Goal: Ask a question

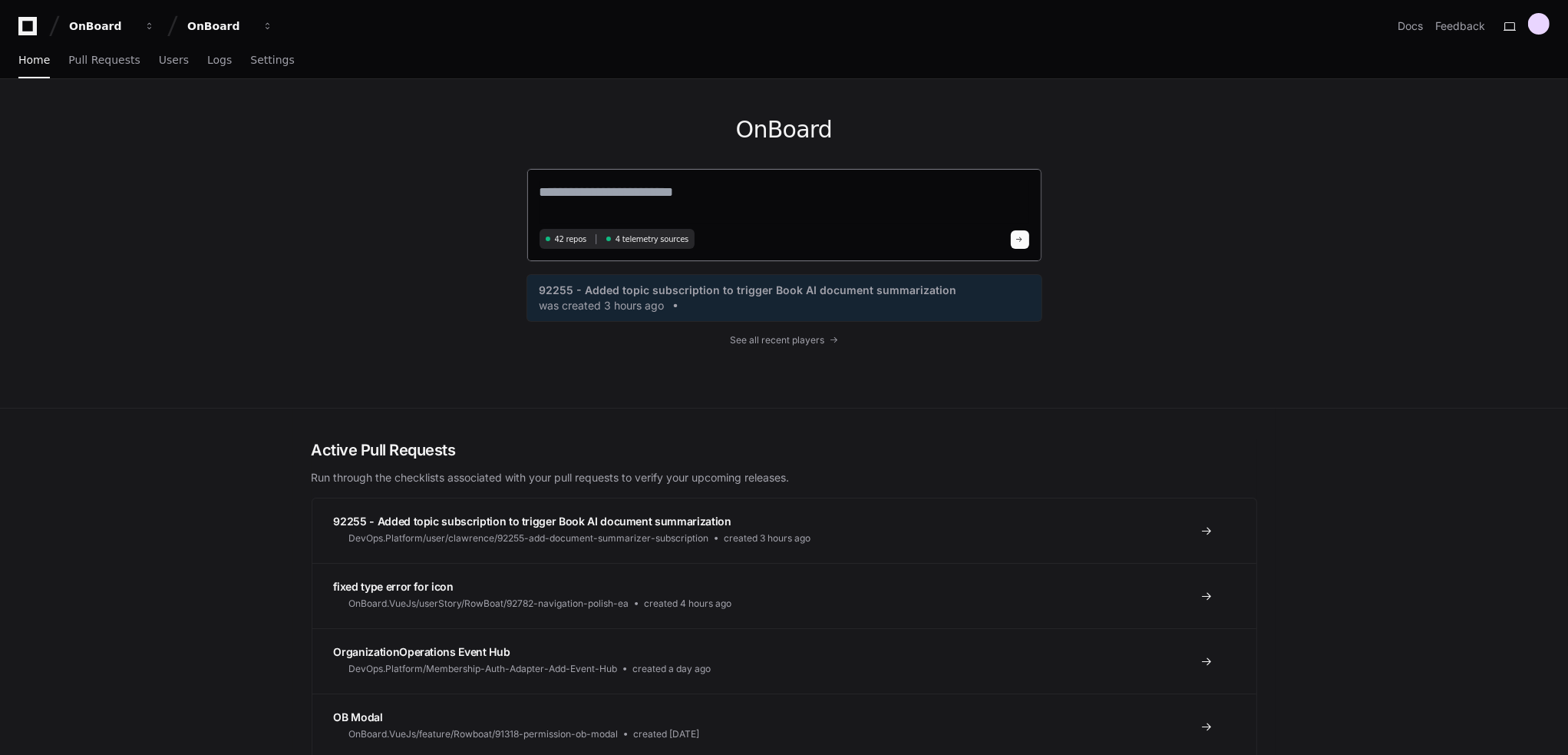
click at [619, 190] on textarea at bounding box center [784, 203] width 489 height 43
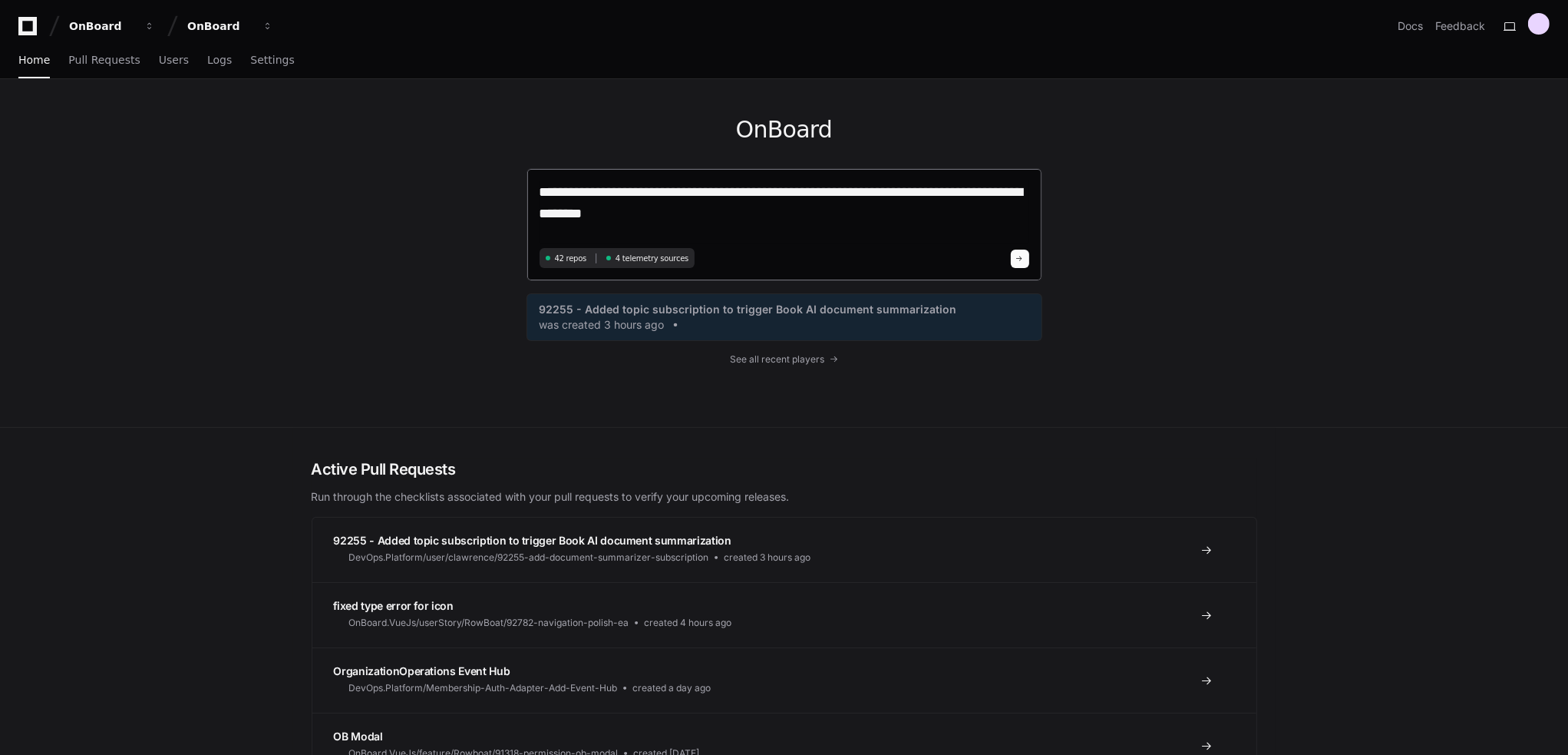
paste textarea "**********"
type textarea "**********"
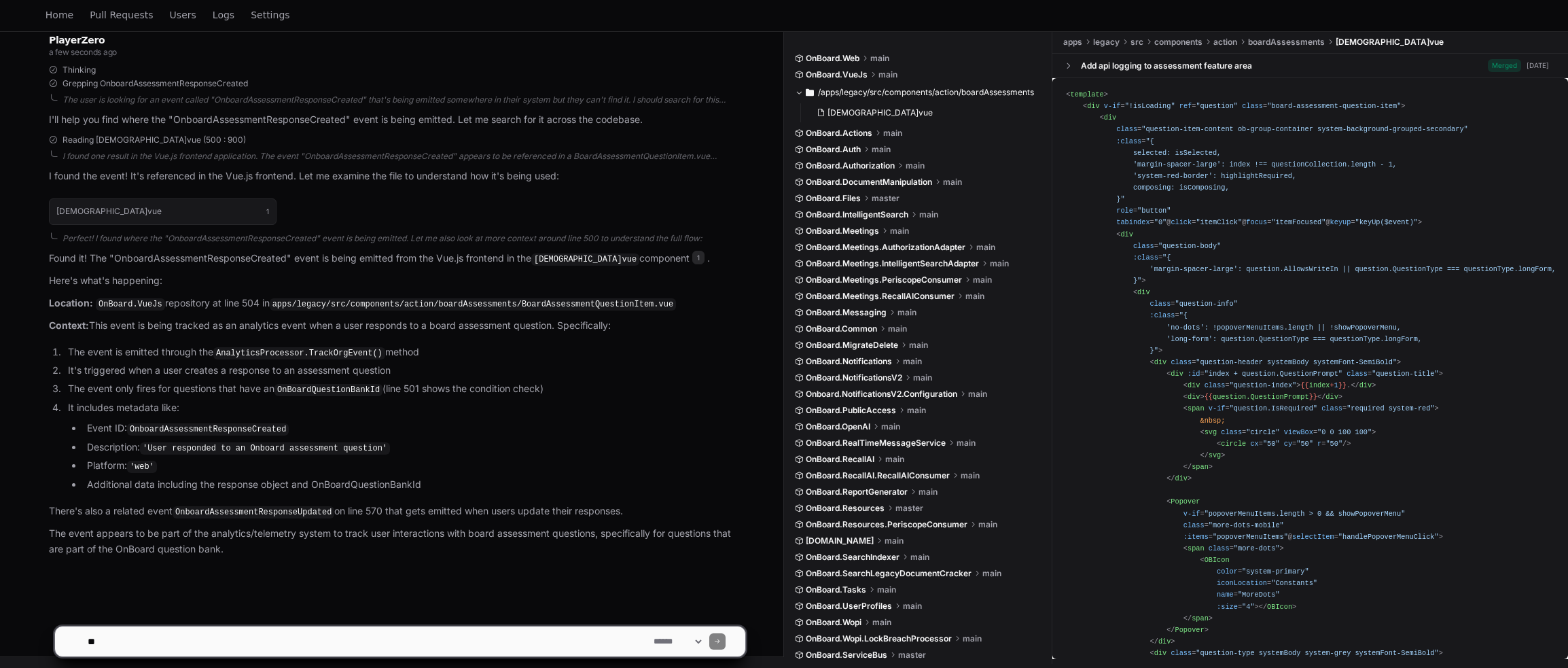
scroll to position [228, 0]
click at [419, 650] on textarea at bounding box center [368, 641] width 566 height 30
type textarea "**********"
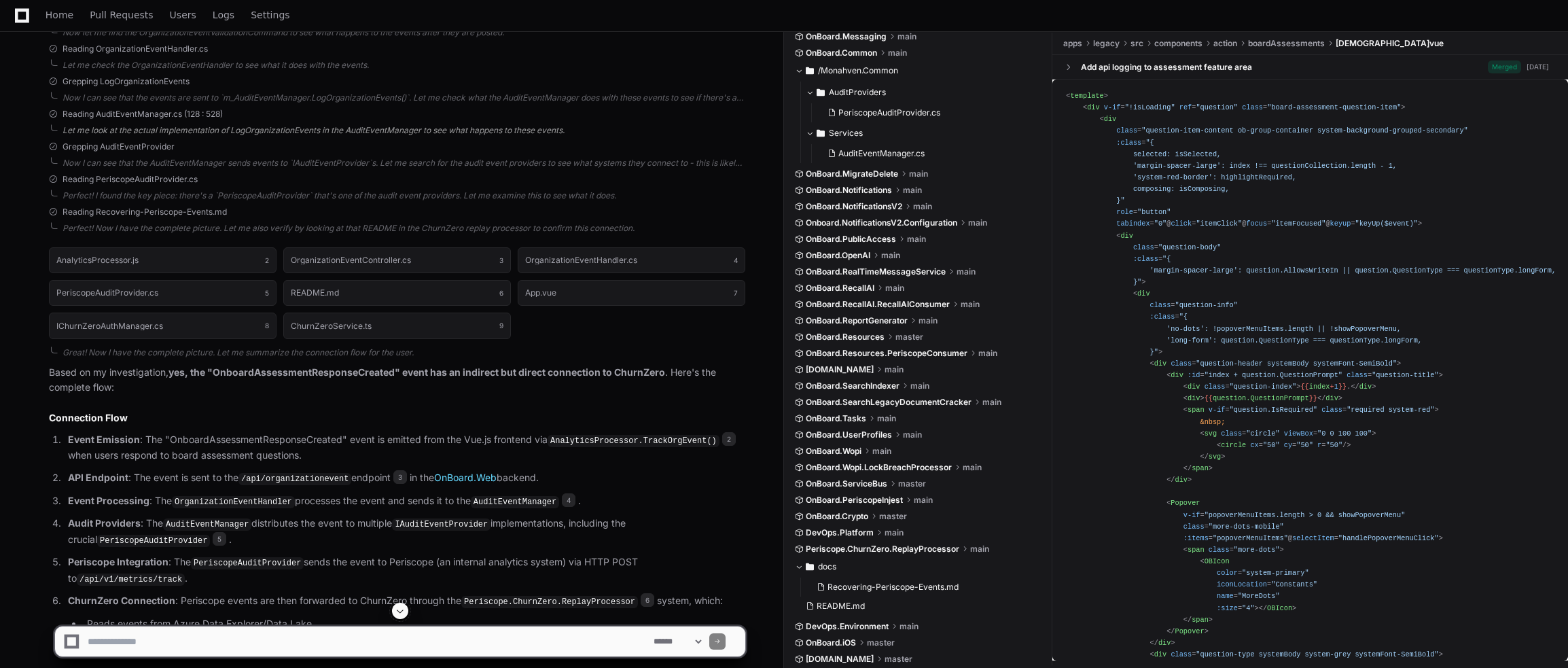
scroll to position [1305, 0]
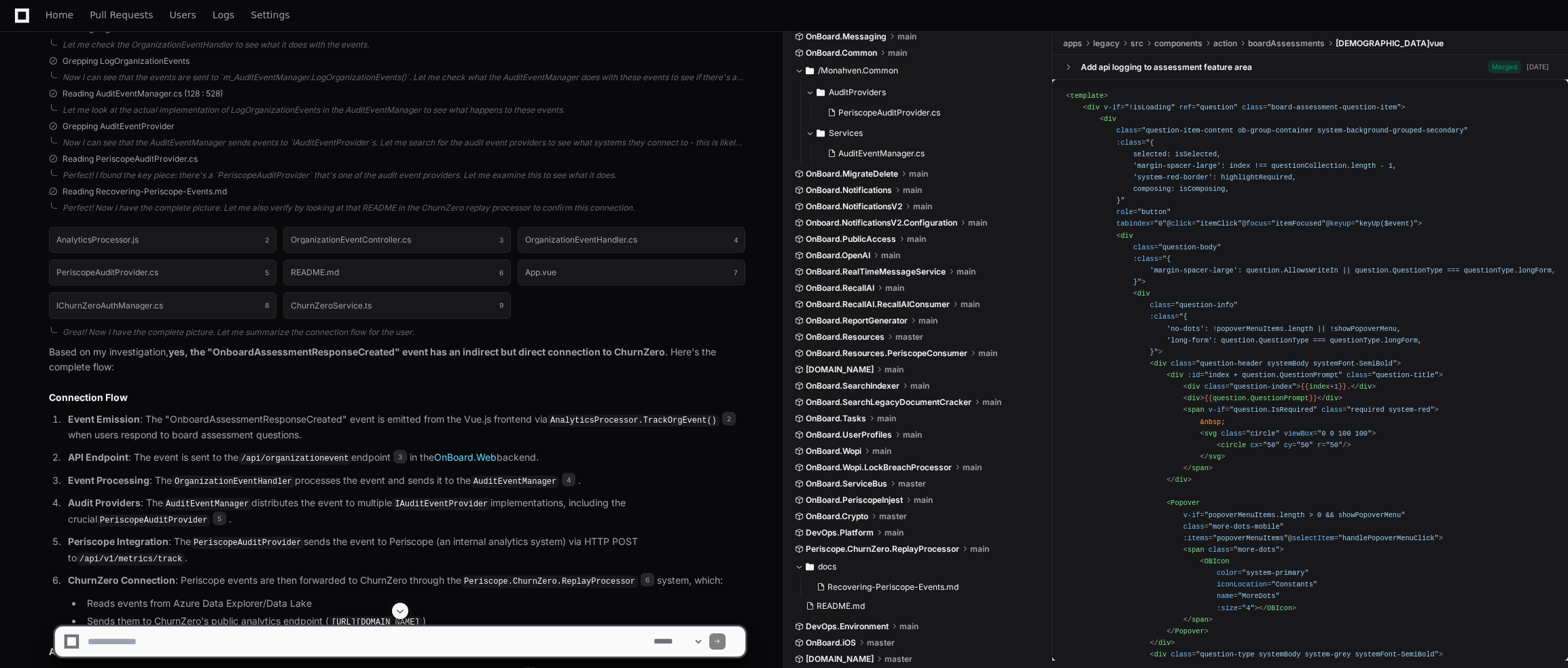
click at [372, 357] on strong "yes, the "OnboardAssessmentResponseCreated" event has an indirect but direct co…" at bounding box center [417, 351] width 497 height 11
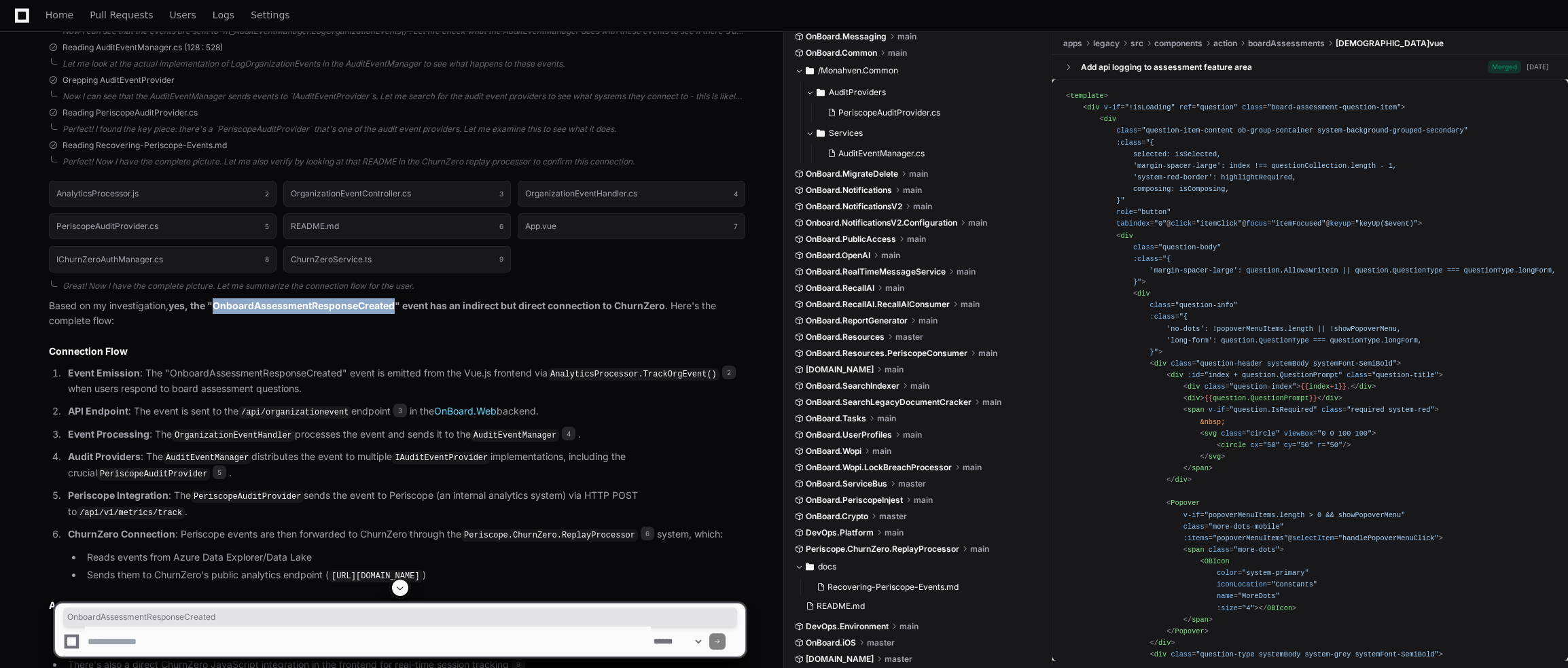
scroll to position [1372, 0]
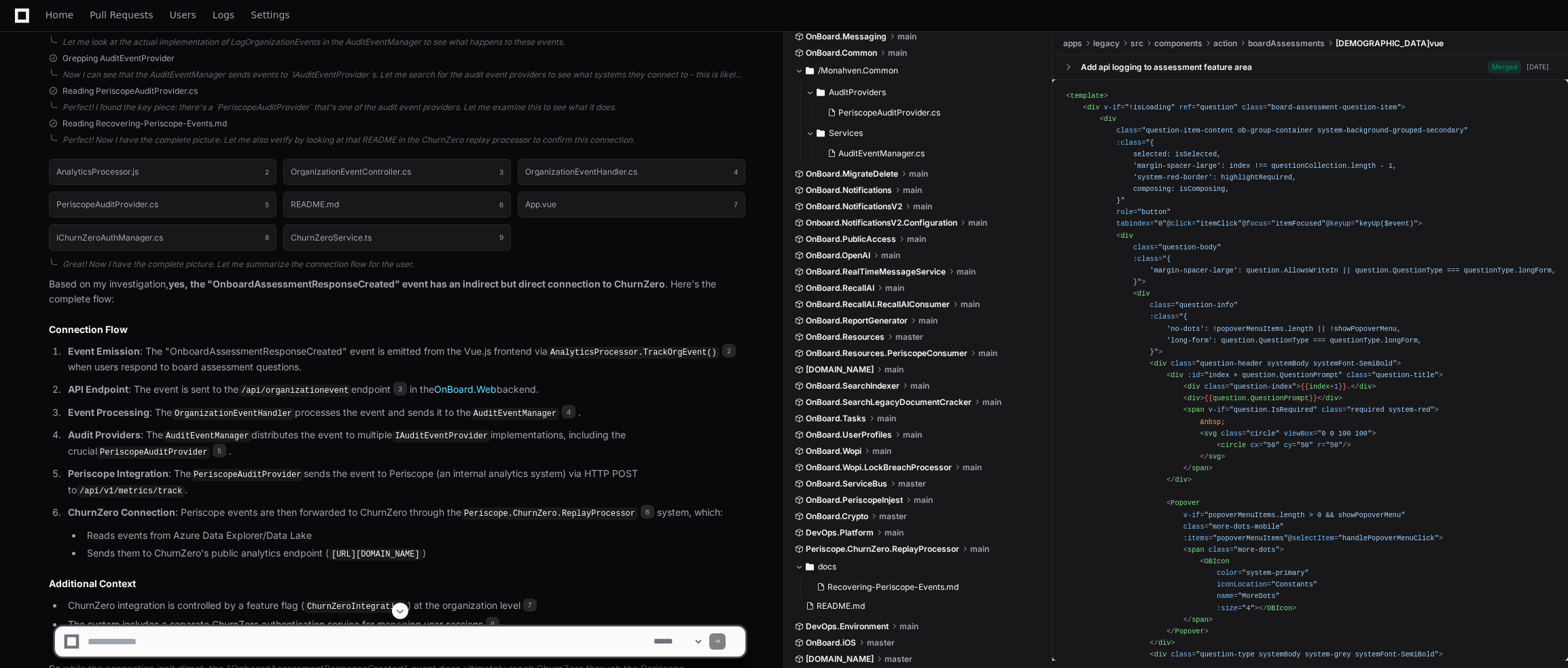
click at [265, 396] on code "/api/organizationevent" at bounding box center [294, 390] width 113 height 12
click at [188, 417] on code "OrganizationEventHandler" at bounding box center [233, 414] width 123 height 12
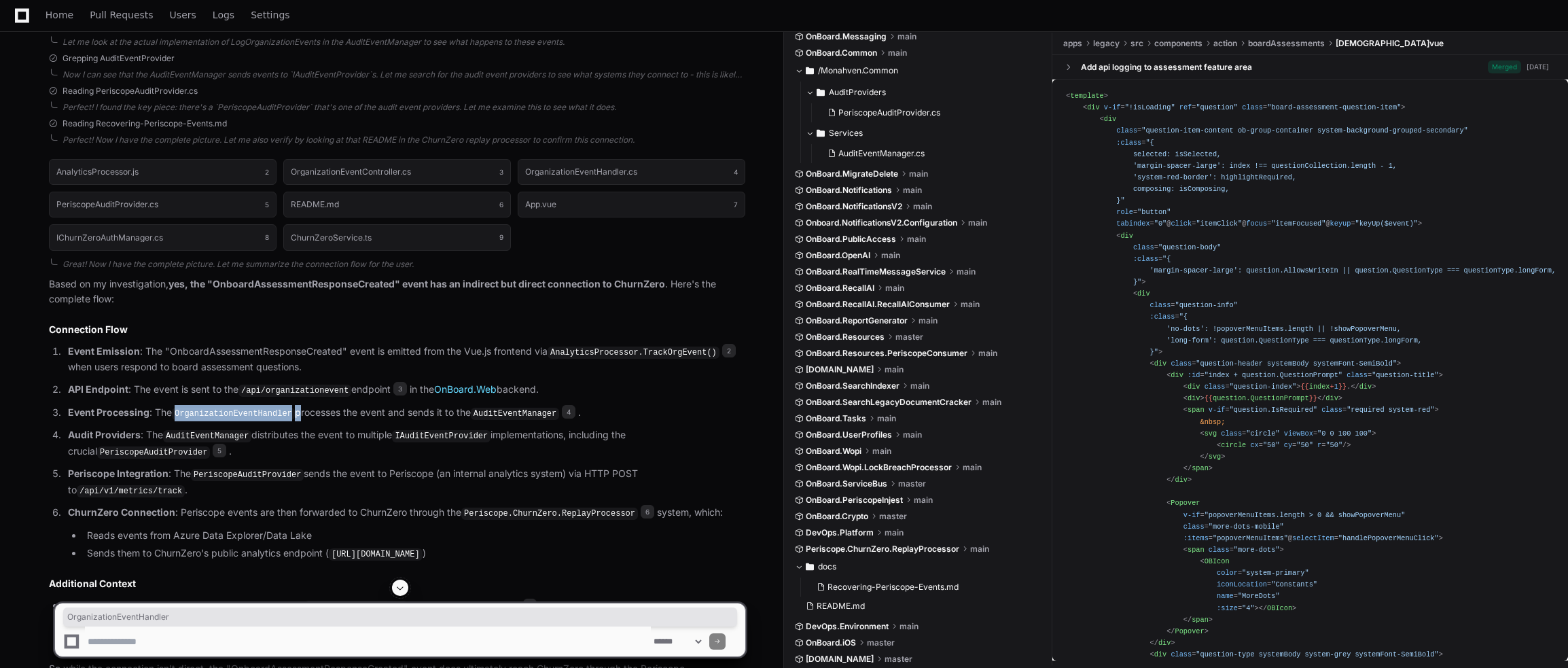
click at [188, 417] on code "OrganizationEventHandler" at bounding box center [233, 414] width 123 height 12
click at [503, 420] on code "AuditEventManager" at bounding box center [515, 414] width 88 height 12
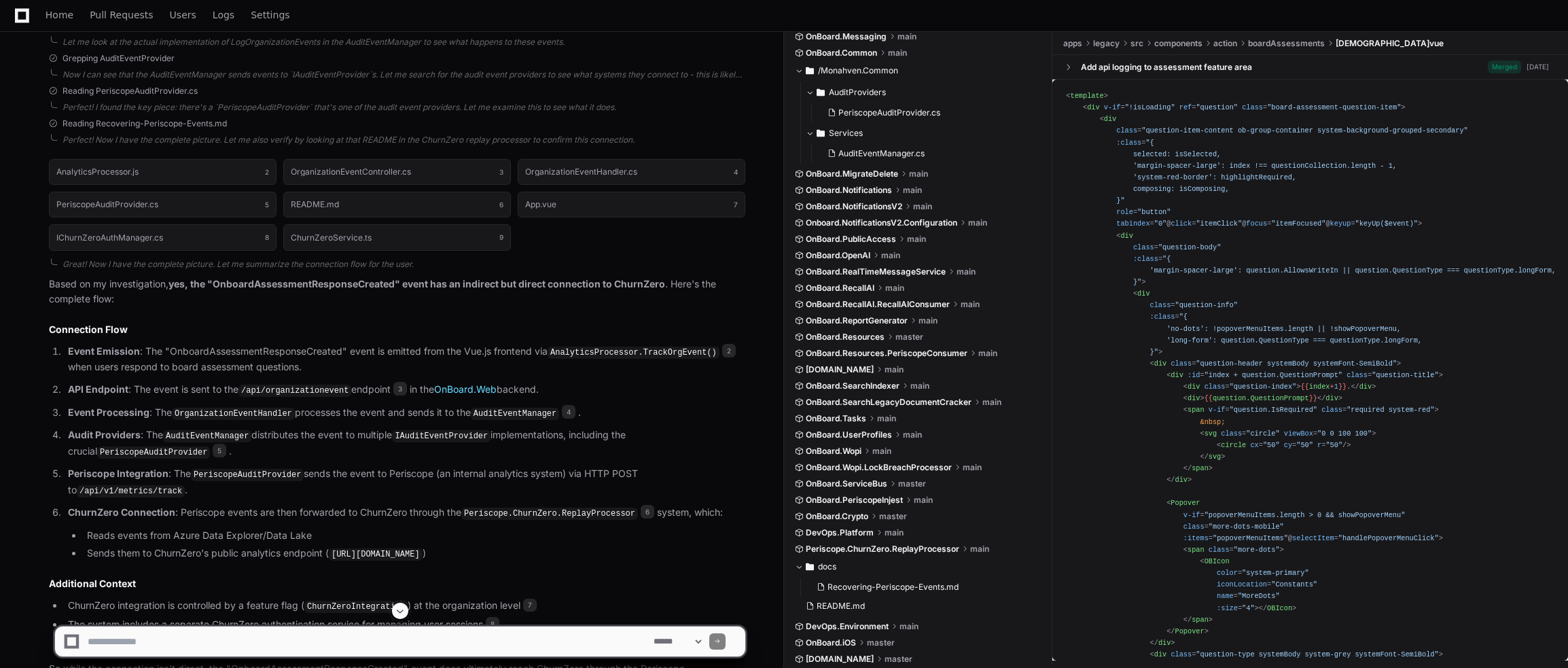
click at [224, 442] on code "AuditEventManager" at bounding box center [207, 436] width 88 height 12
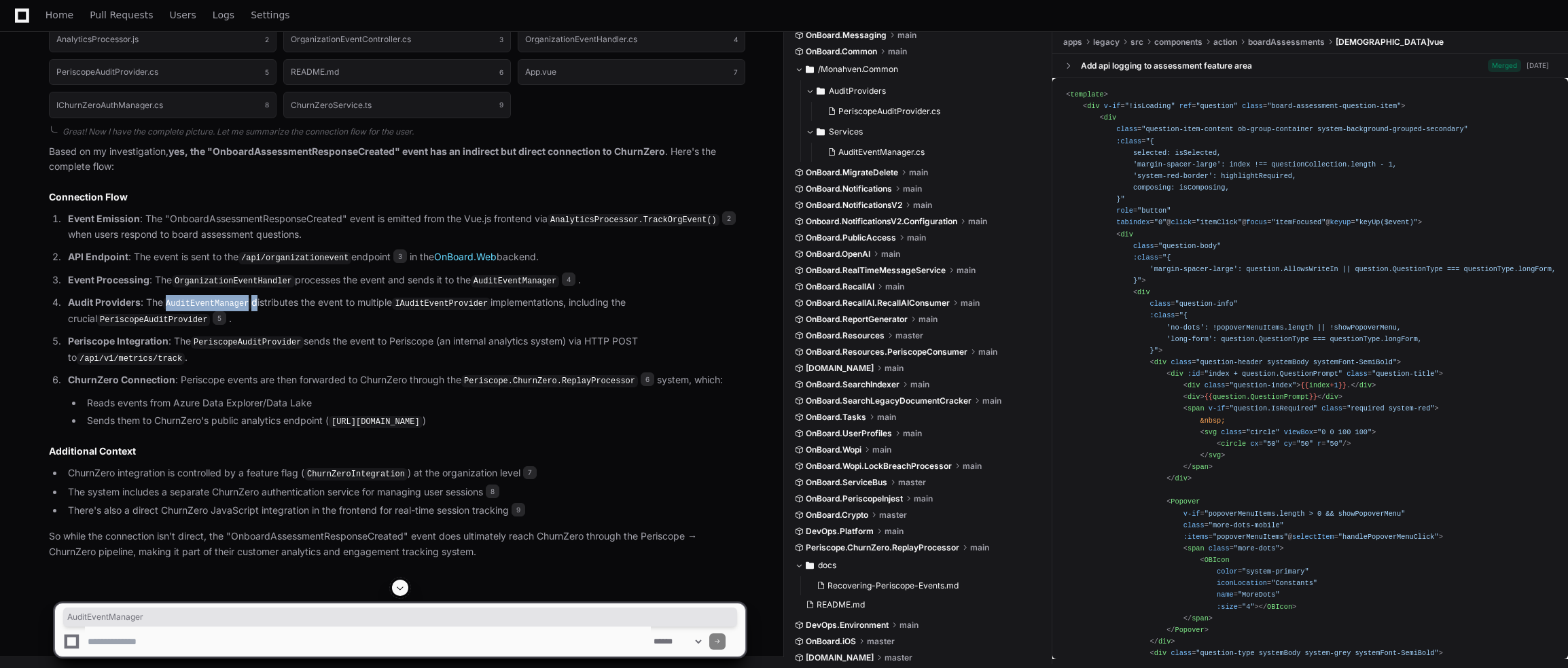
scroll to position [1508, 0]
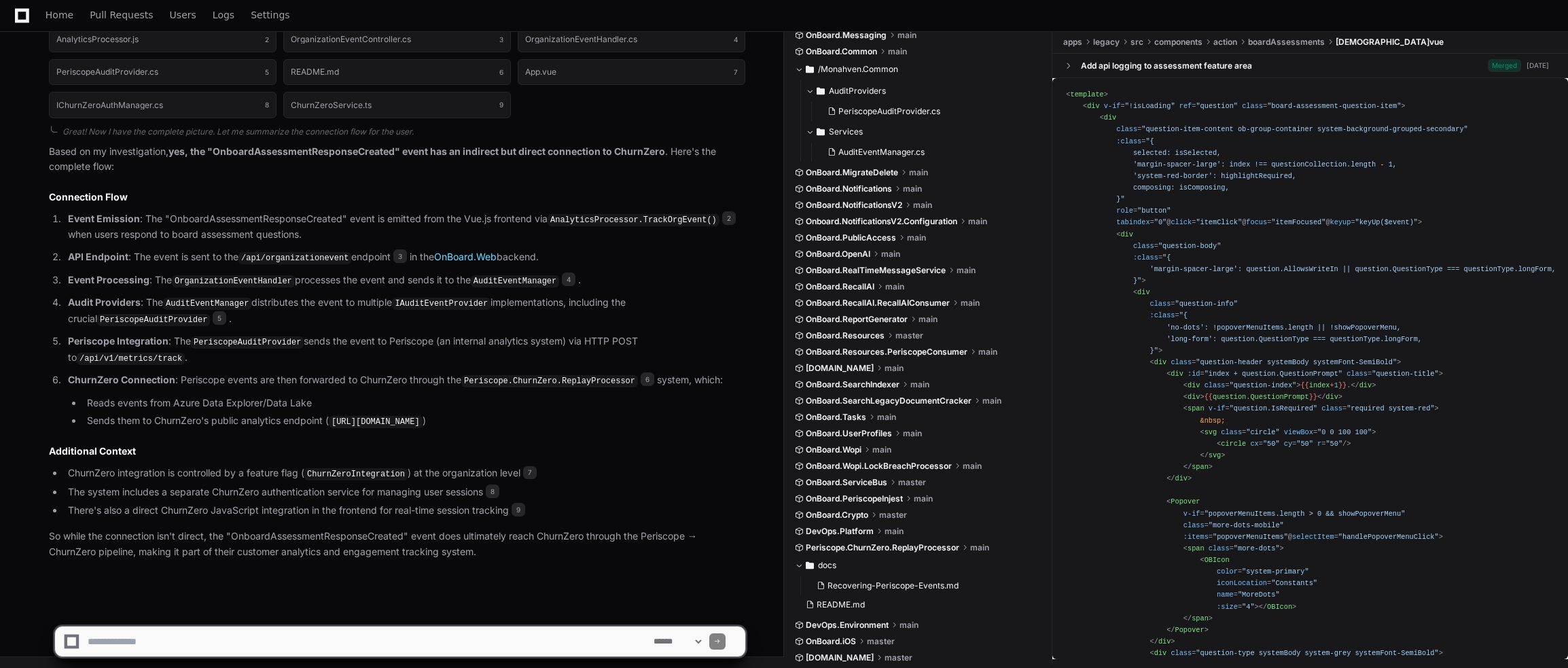
click at [97, 326] on code "PeriscopeAuditProvider" at bounding box center [153, 320] width 113 height 12
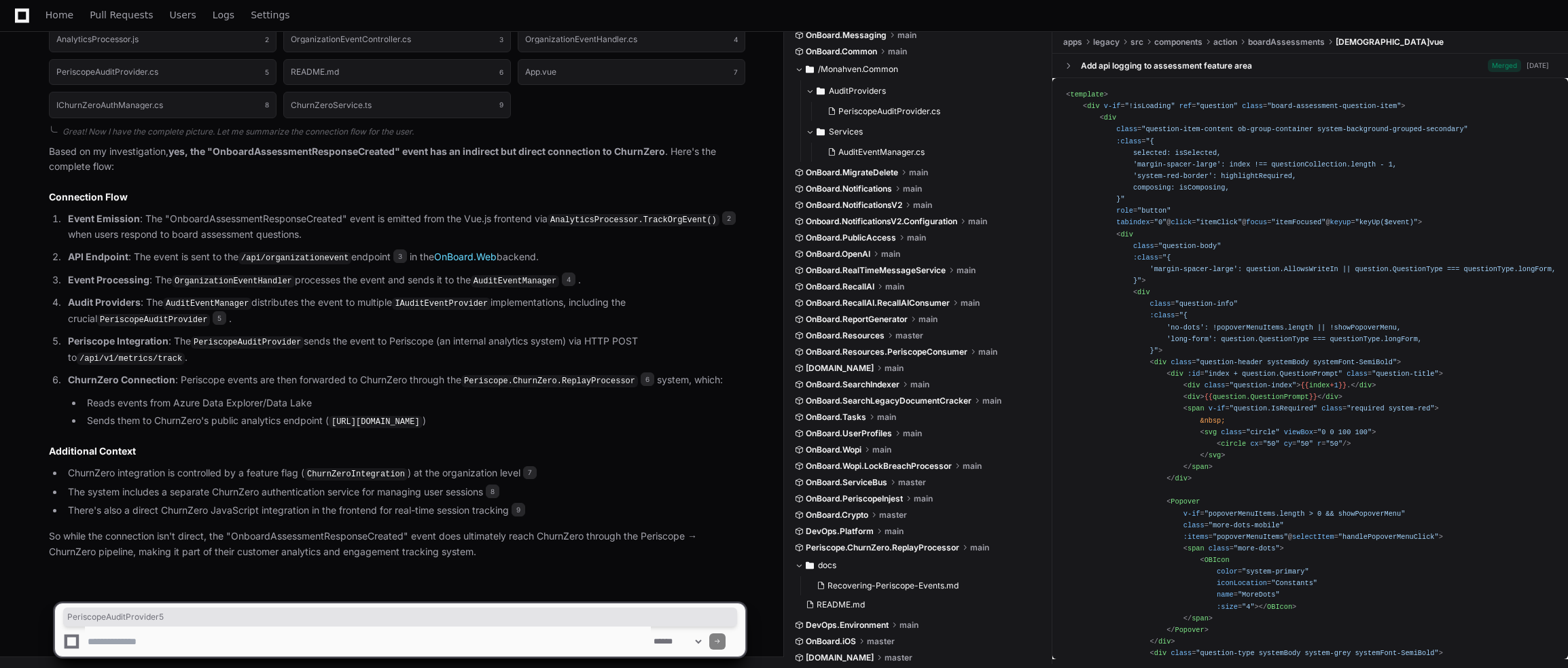
click at [216, 348] on code "PeriscopeAuditProvider" at bounding box center [247, 342] width 113 height 12
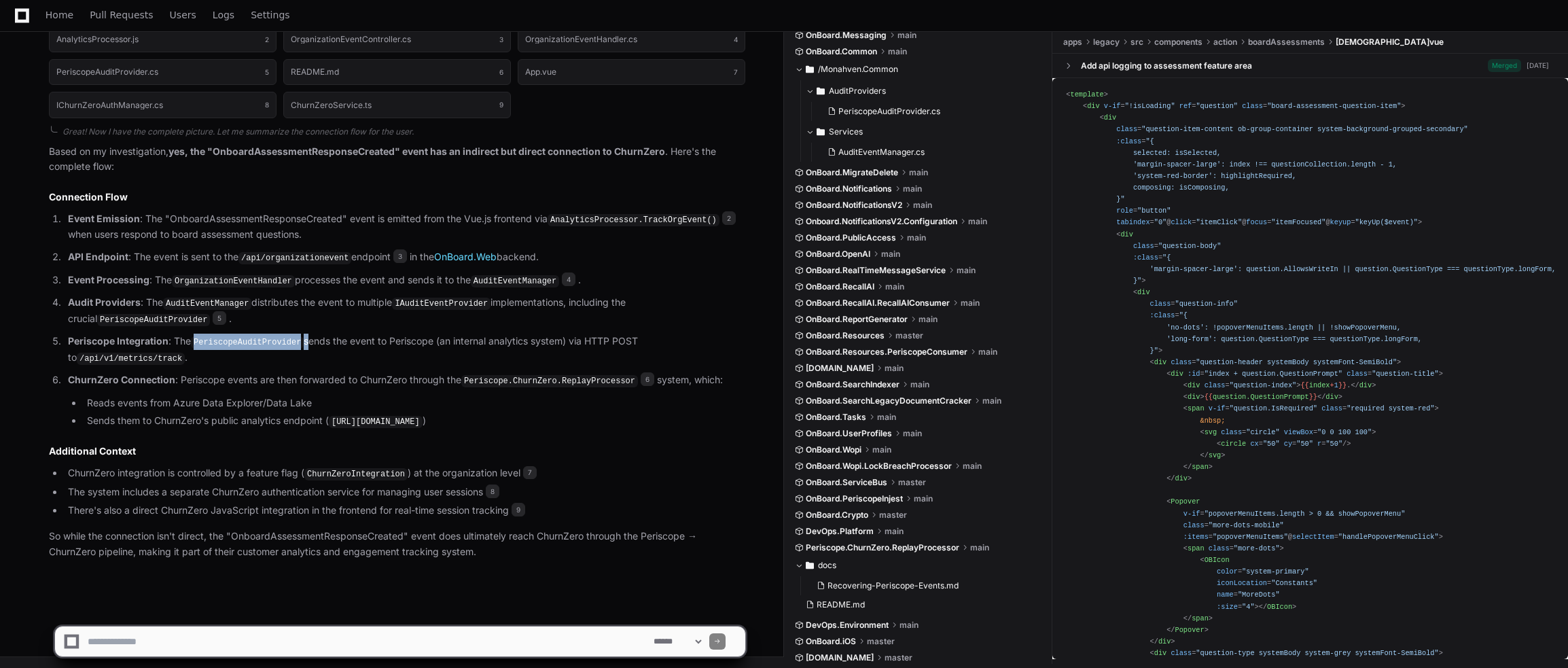
click at [216, 348] on code "PeriscopeAuditProvider" at bounding box center [247, 342] width 113 height 12
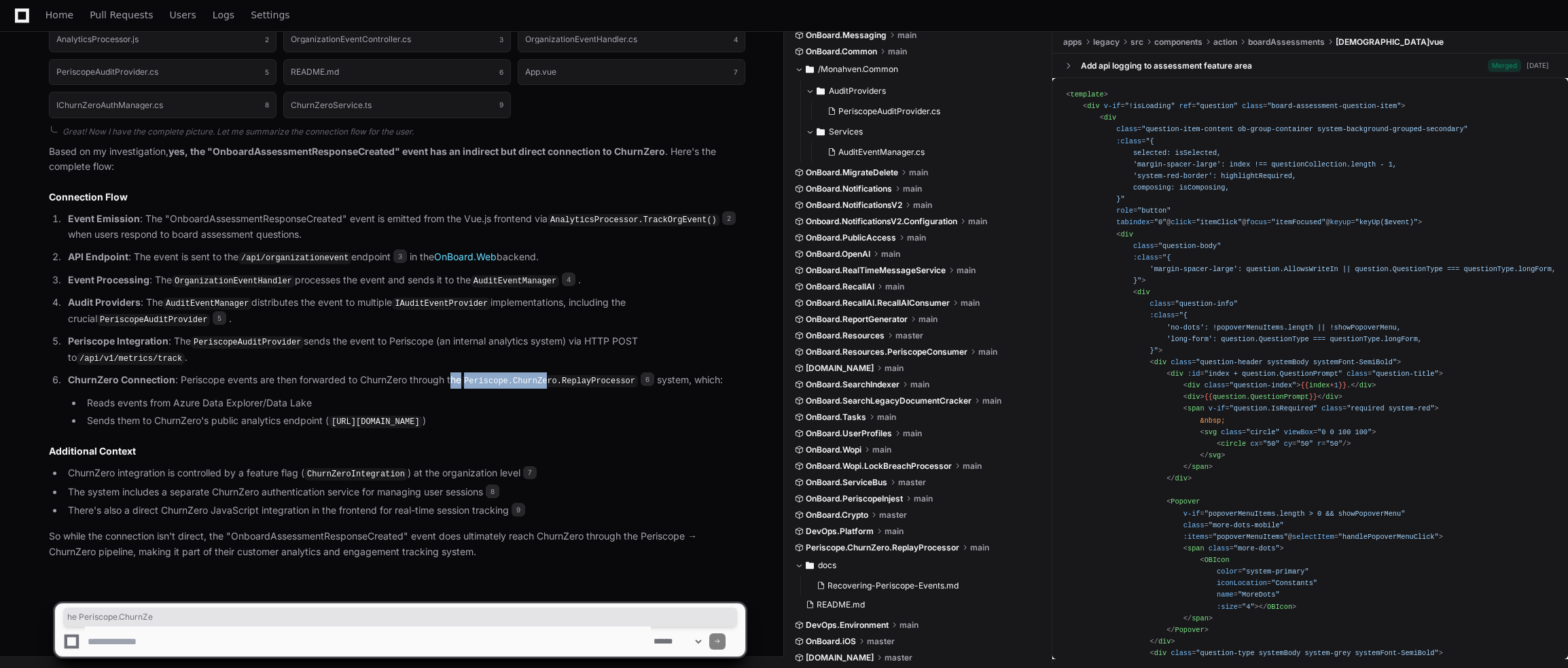
drag, startPoint x: 452, startPoint y: 382, endPoint x: 542, endPoint y: 381, distance: 90.0
click at [542, 381] on p "ChurnZero Connection : Periscope events are then forwarded to ChurnZero through…" at bounding box center [407, 380] width 678 height 17
drag, startPoint x: 542, startPoint y: 381, endPoint x: 513, endPoint y: 381, distance: 29.0
click at [542, 381] on code "Periscope.ChurnZero.ReplayProcessor" at bounding box center [549, 381] width 176 height 12
click at [489, 385] on code "Periscope.ChurnZero.ReplayProcessor" at bounding box center [549, 381] width 176 height 12
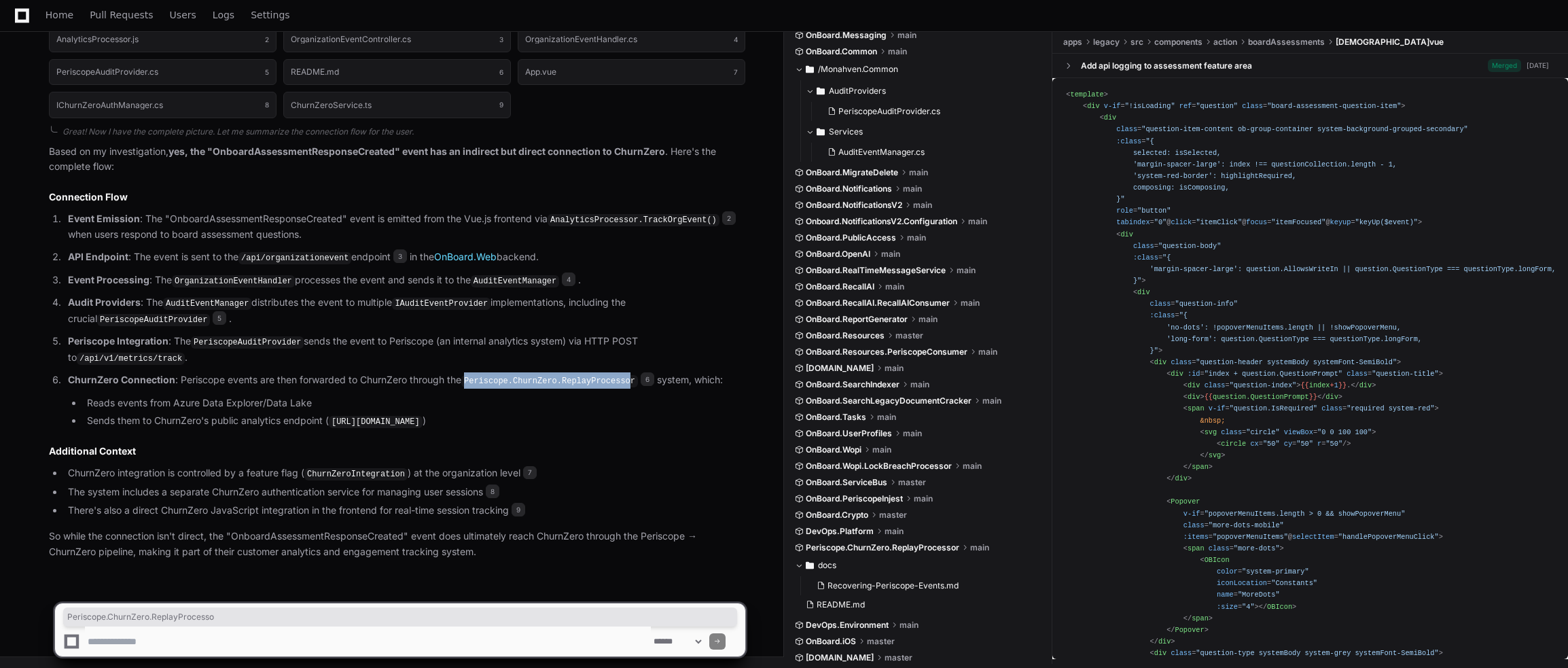
drag, startPoint x: 469, startPoint y: 385, endPoint x: 622, endPoint y: 377, distance: 153.2
click at [622, 377] on code "Periscope.ChurnZero.ReplayProcessor" at bounding box center [549, 381] width 176 height 12
